Goal: Task Accomplishment & Management: Use online tool/utility

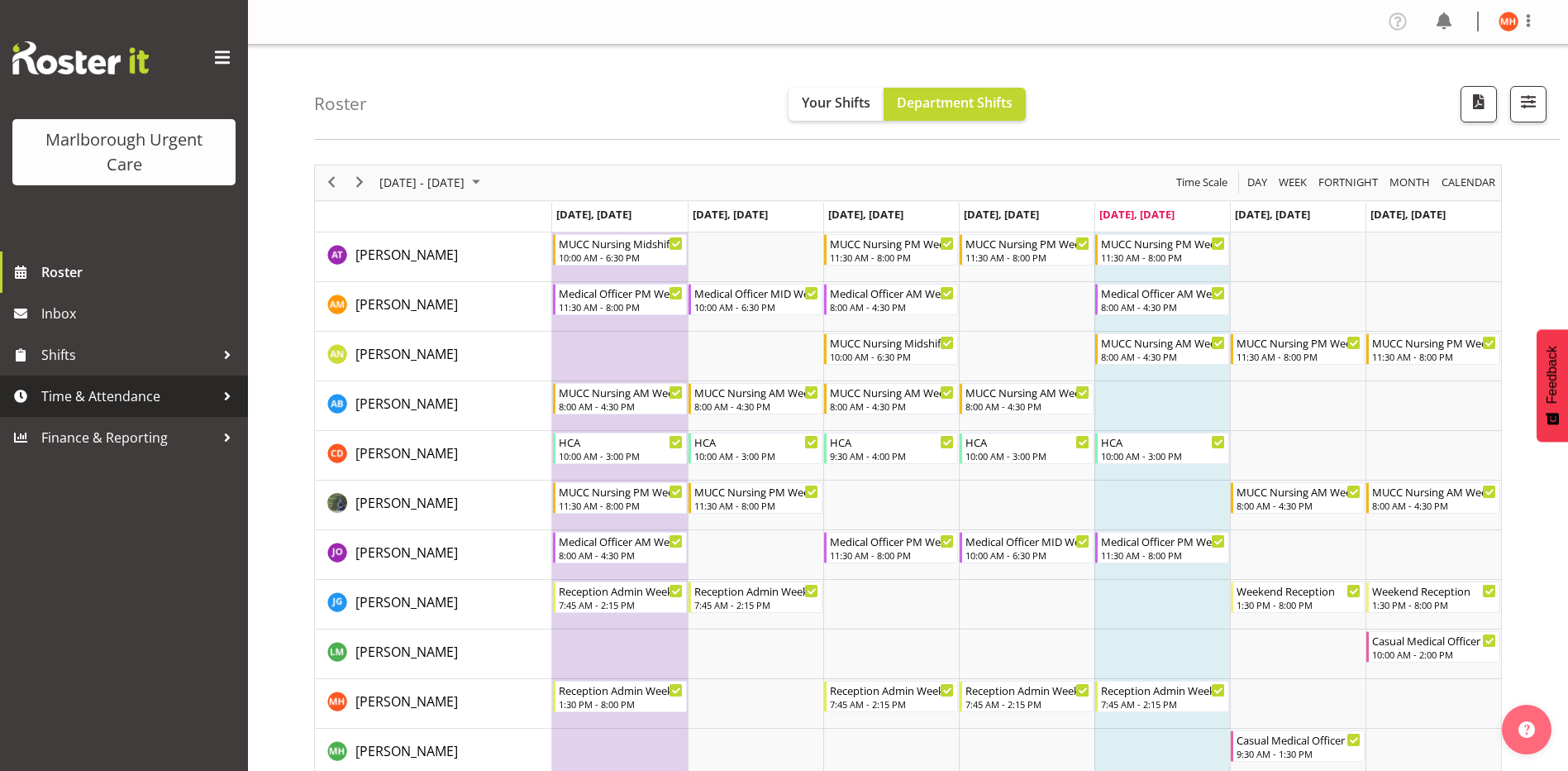
click at [77, 394] on span "Time & Attendance" at bounding box center [128, 395] width 173 height 24
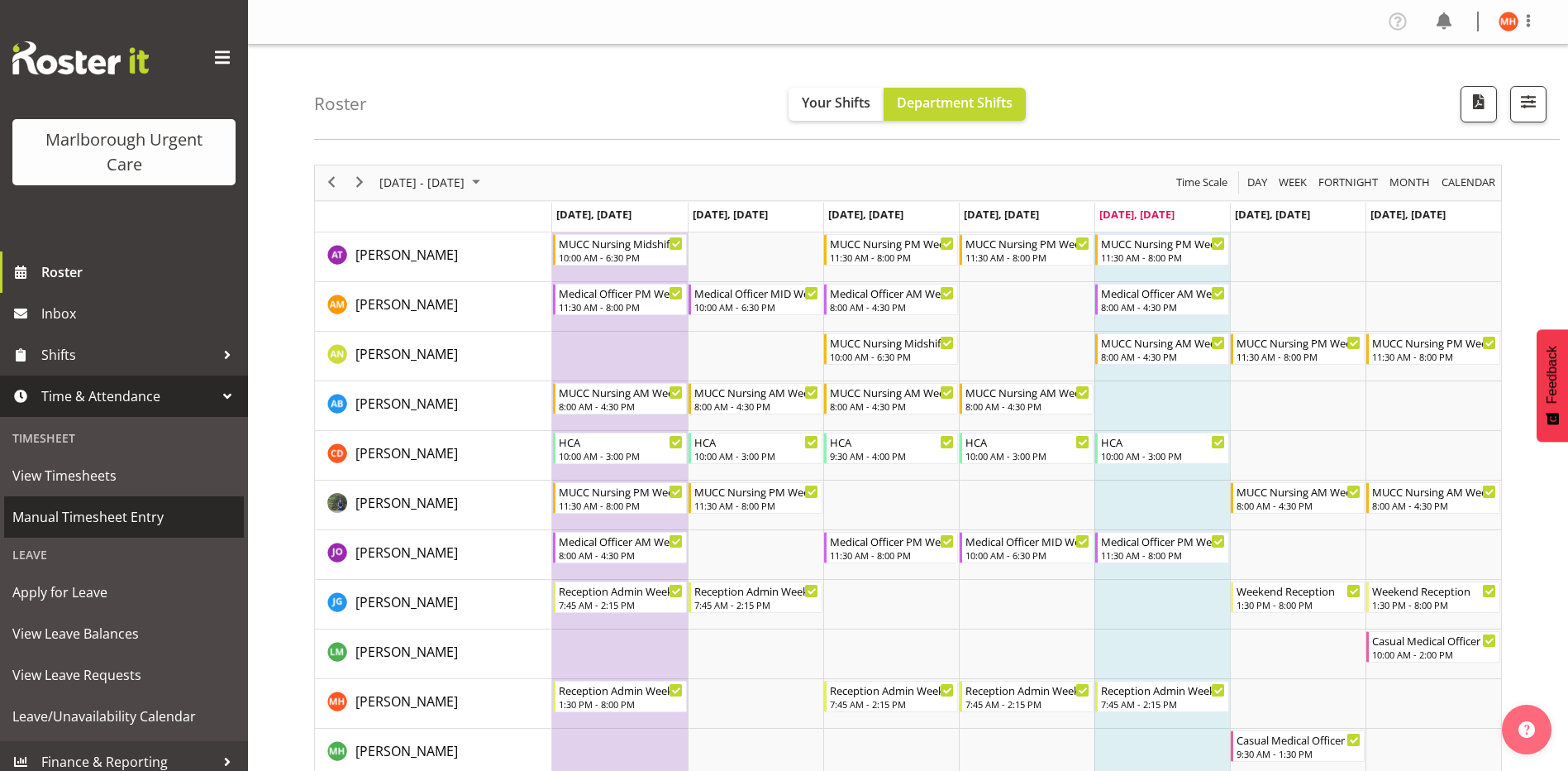
click at [75, 521] on span "Manual Timesheet Entry" at bounding box center [124, 516] width 223 height 24
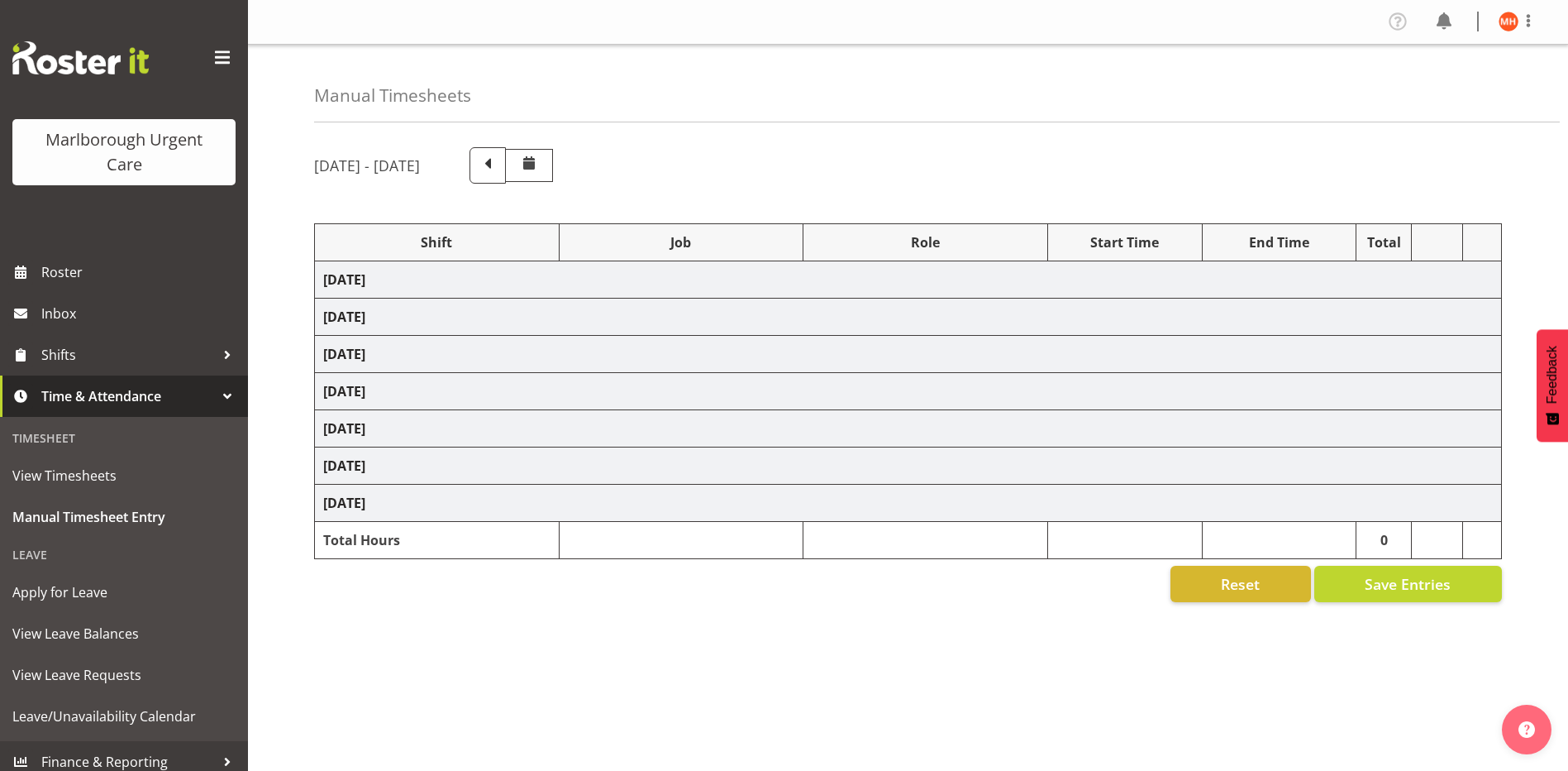
select select "81205"
select select "81204"
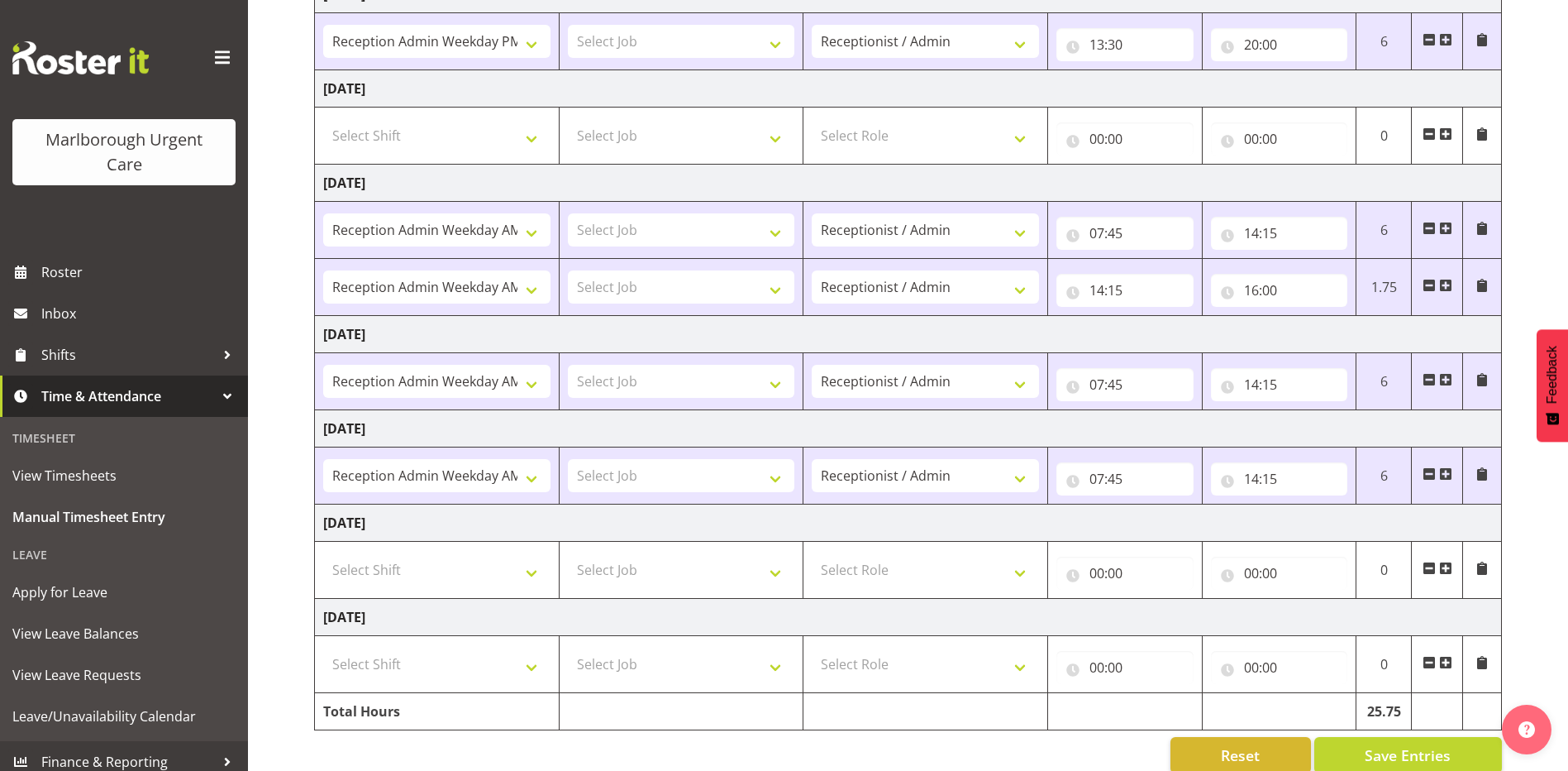
scroll to position [312, 0]
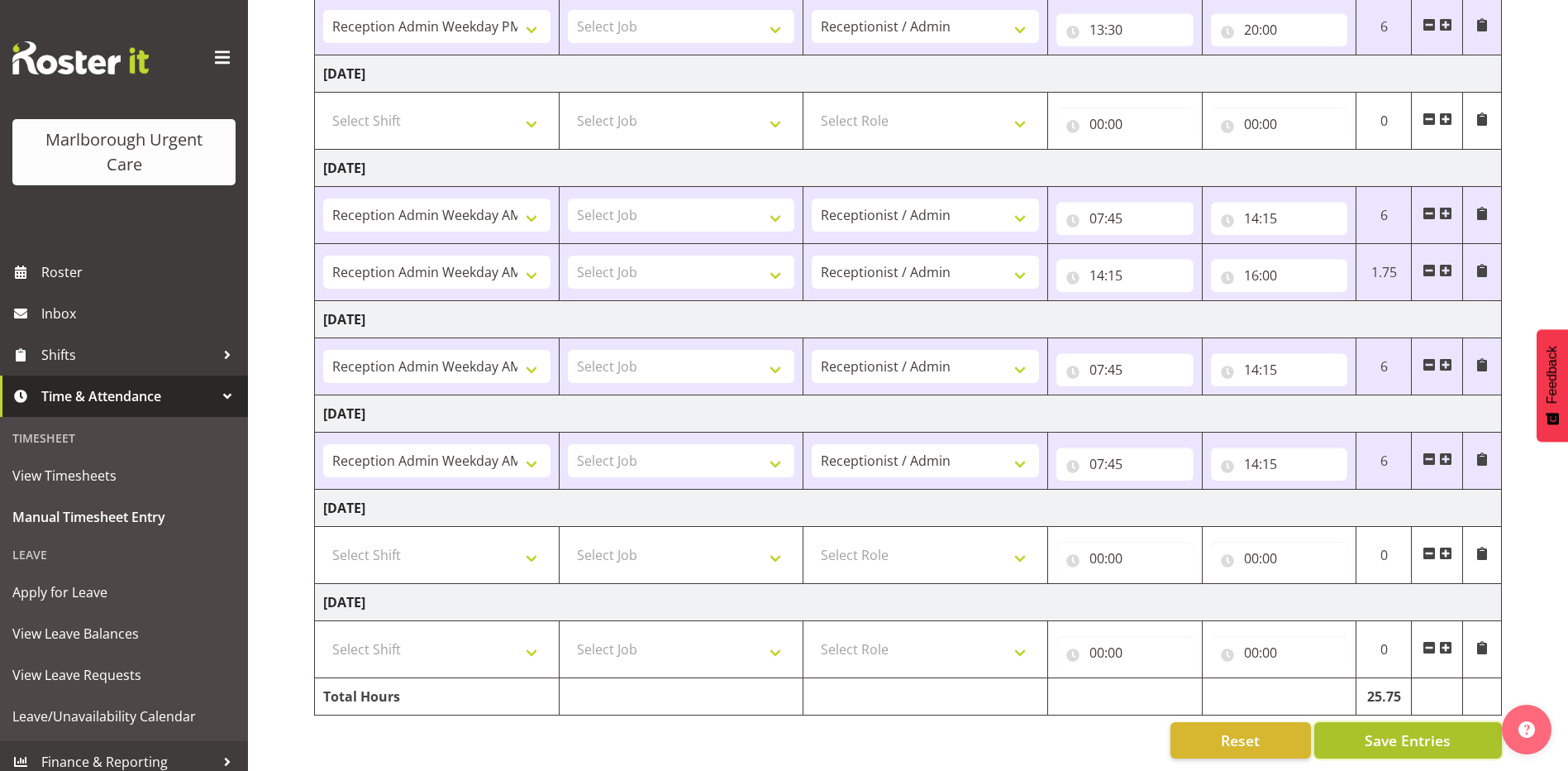
click at [1407, 729] on span "Save Entries" at bounding box center [1408, 740] width 86 height 21
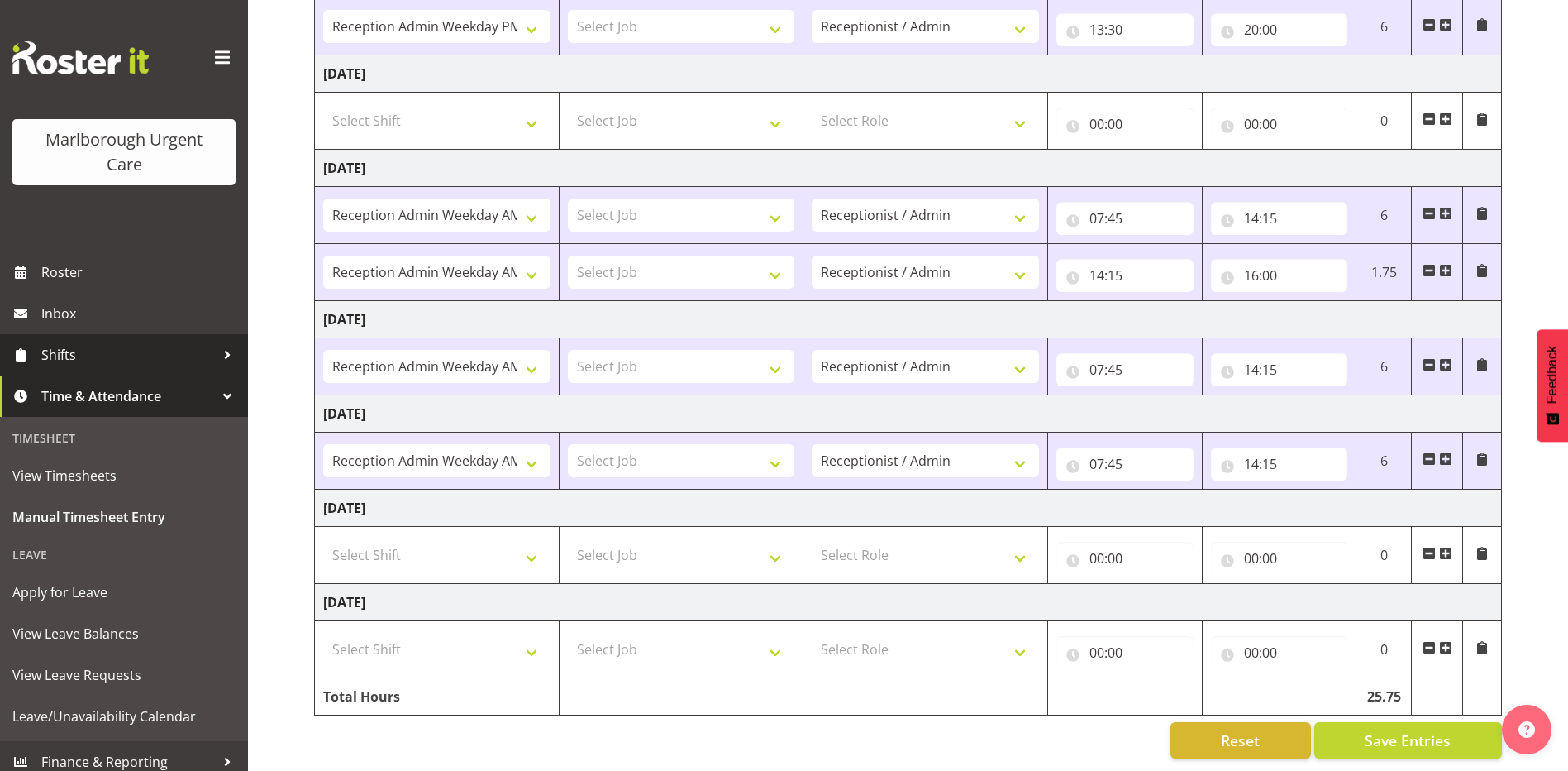
click at [60, 350] on span "Shifts" at bounding box center [128, 354] width 173 height 24
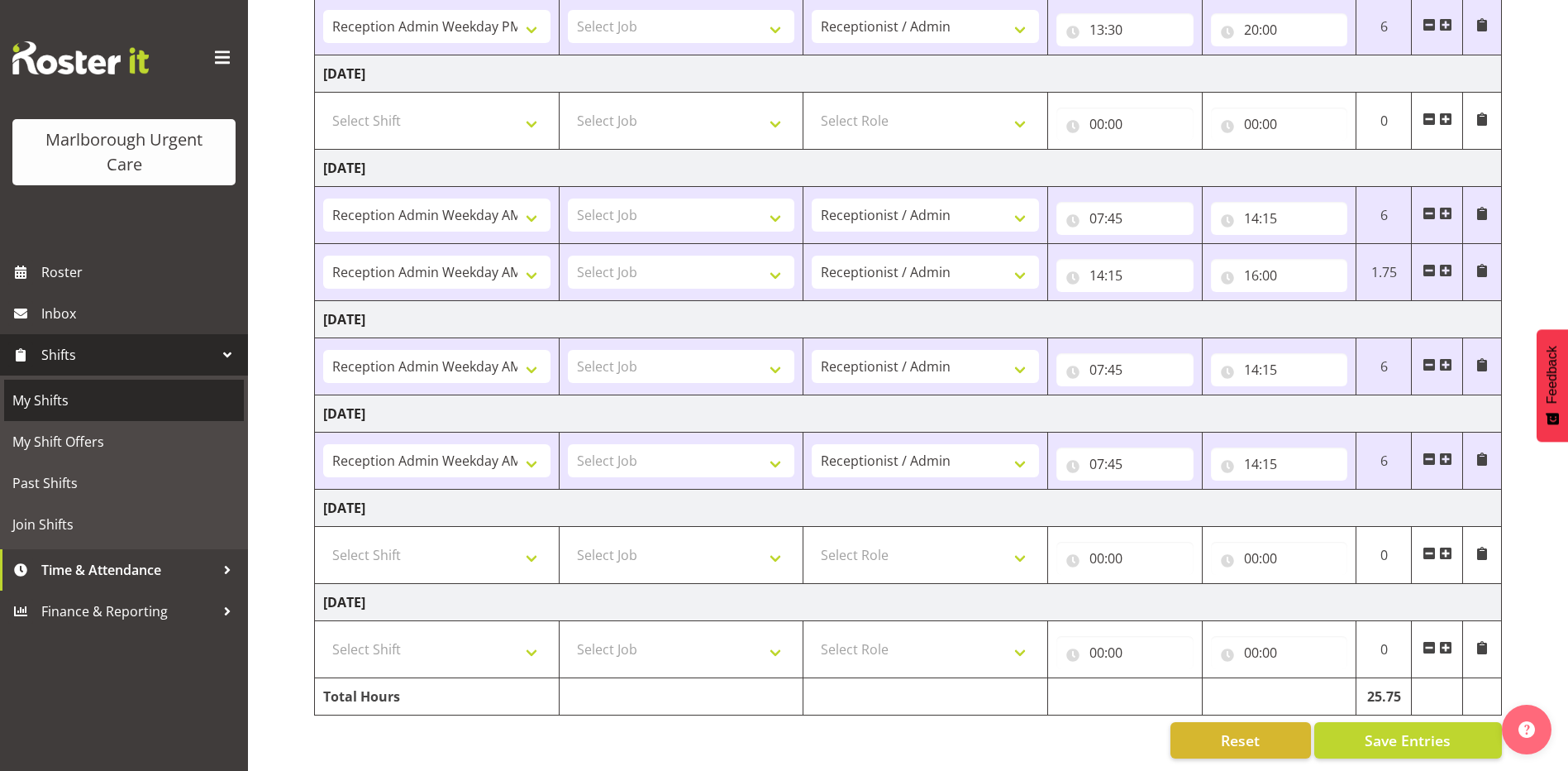
click at [43, 403] on span "My Shifts" at bounding box center [124, 399] width 223 height 24
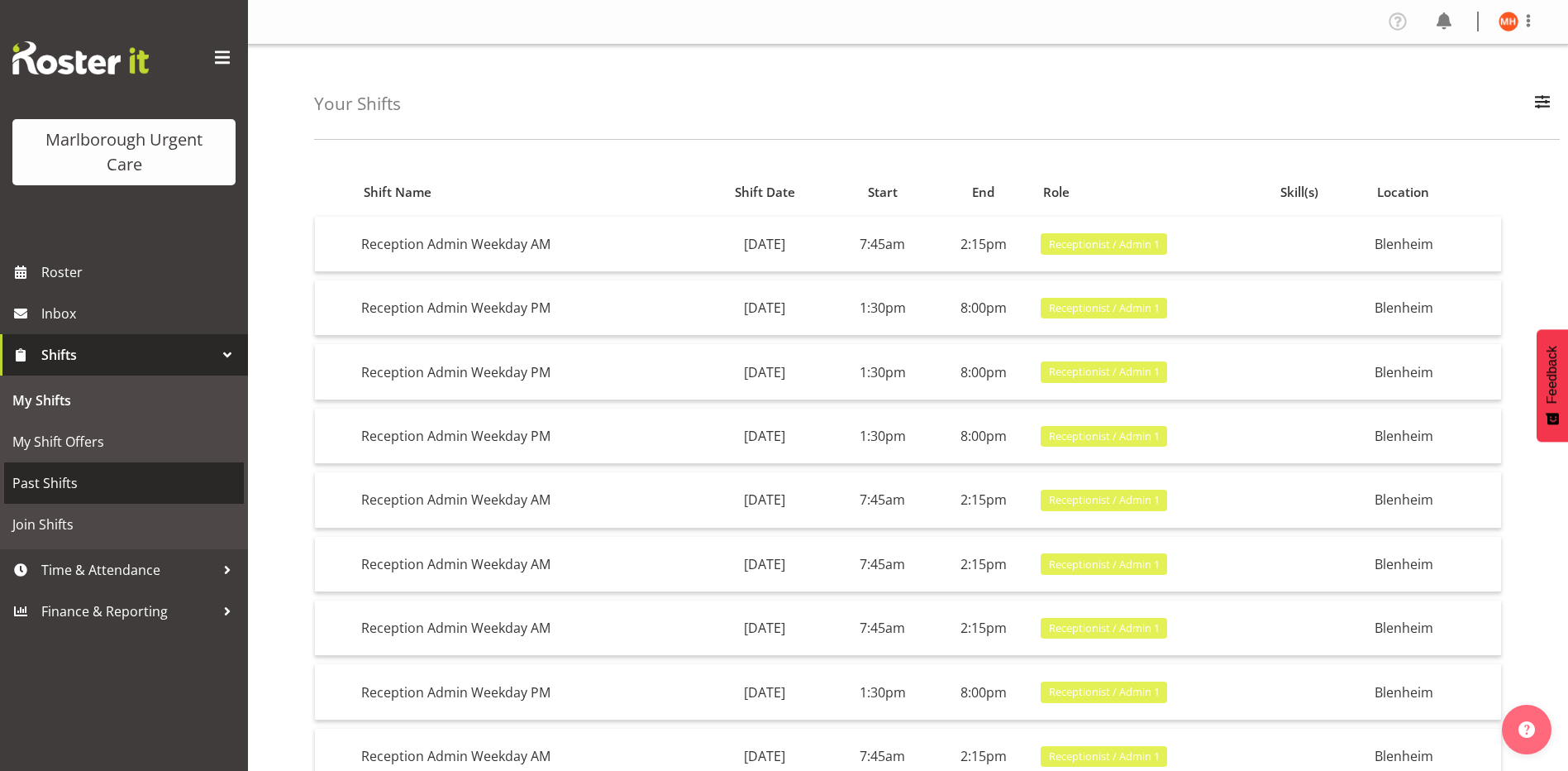
drag, startPoint x: 56, startPoint y: 482, endPoint x: 69, endPoint y: 485, distance: 13.3
click at [56, 481] on span "Past Shifts" at bounding box center [124, 482] width 223 height 24
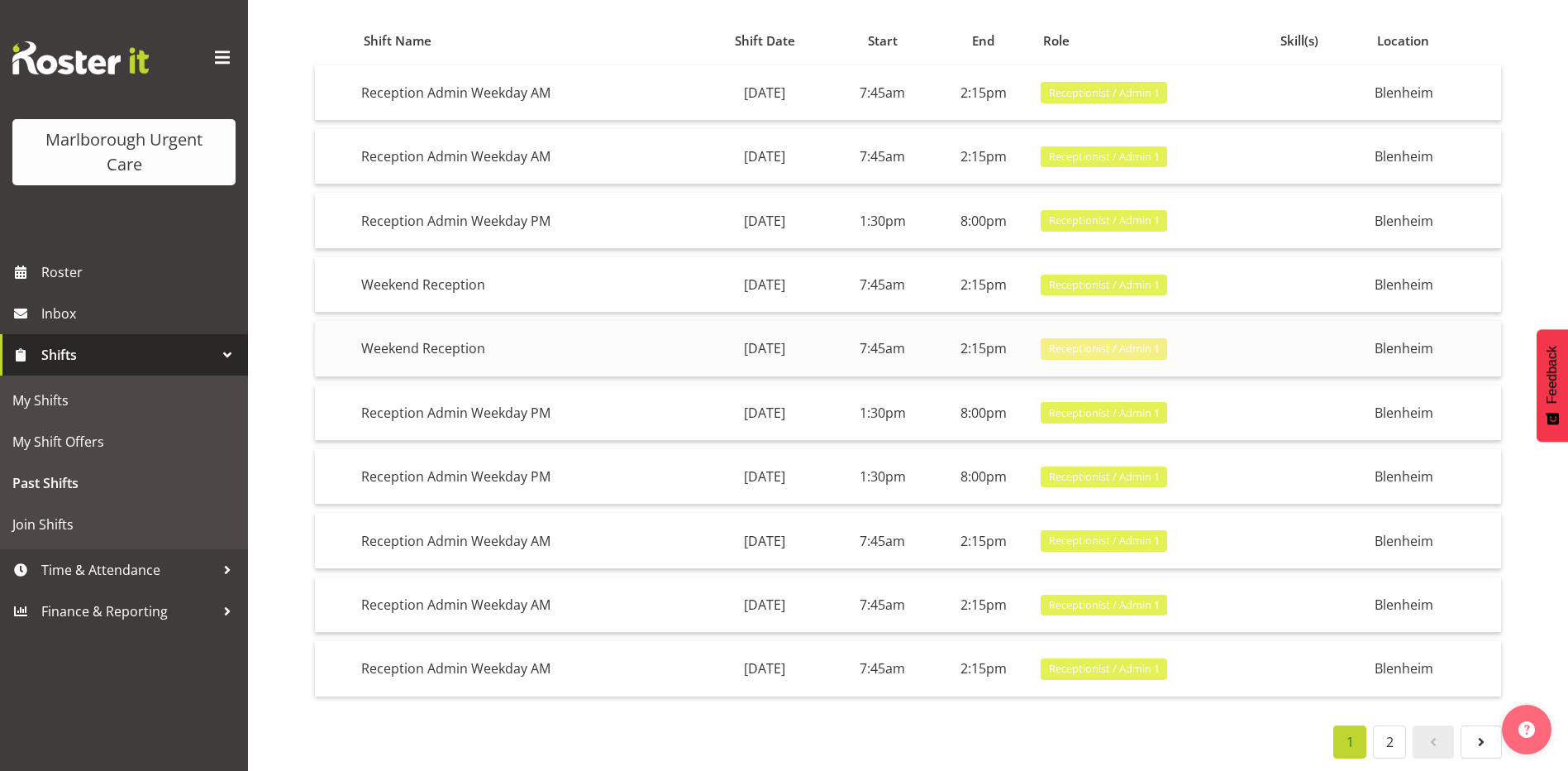
scroll to position [164, 0]
click at [1385, 728] on link "2" at bounding box center [1390, 742] width 33 height 33
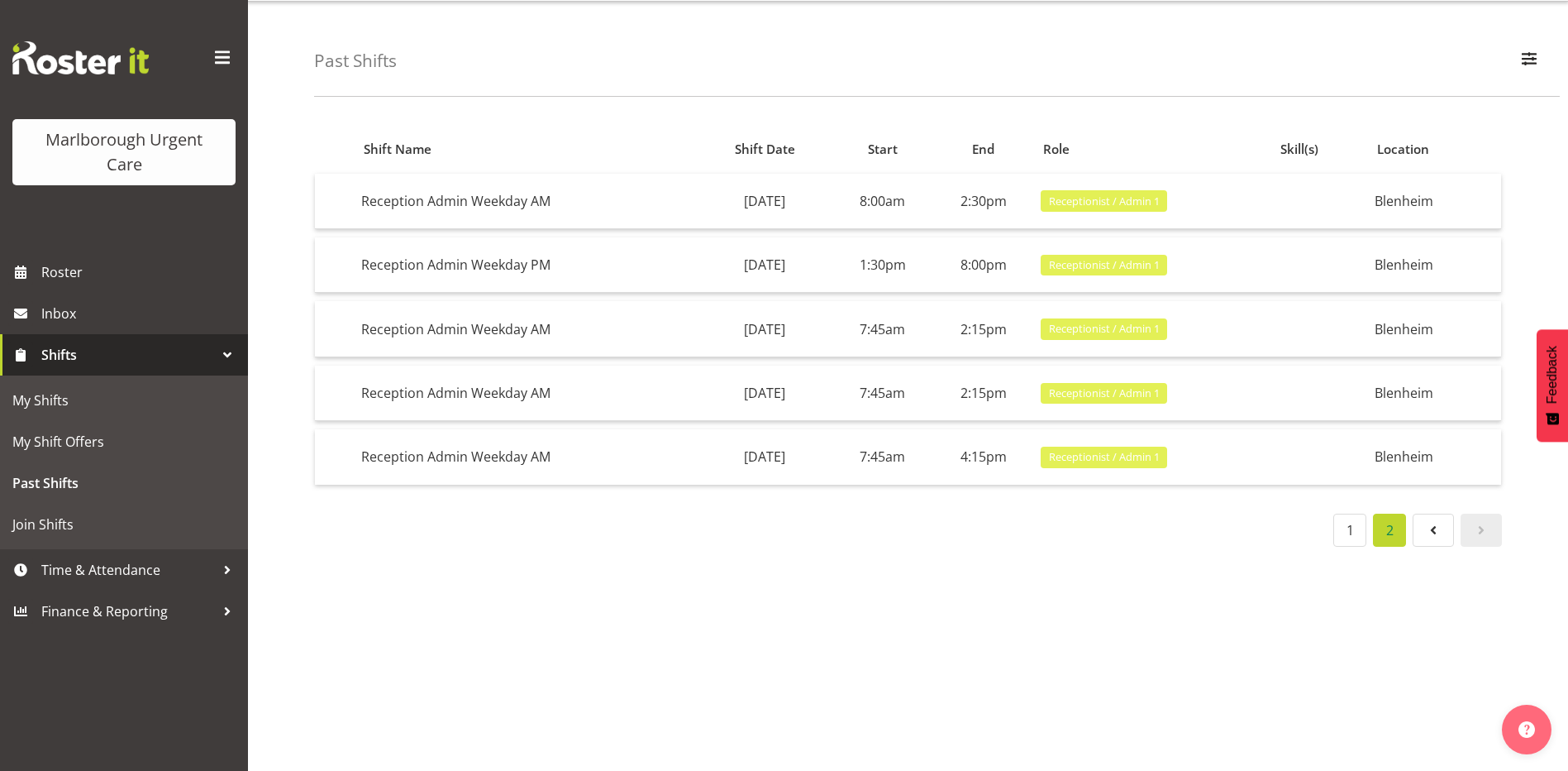
scroll to position [55, 0]
click at [1351, 515] on link "1" at bounding box center [1350, 531] width 33 height 33
